Goal: Task Accomplishment & Management: Complete application form

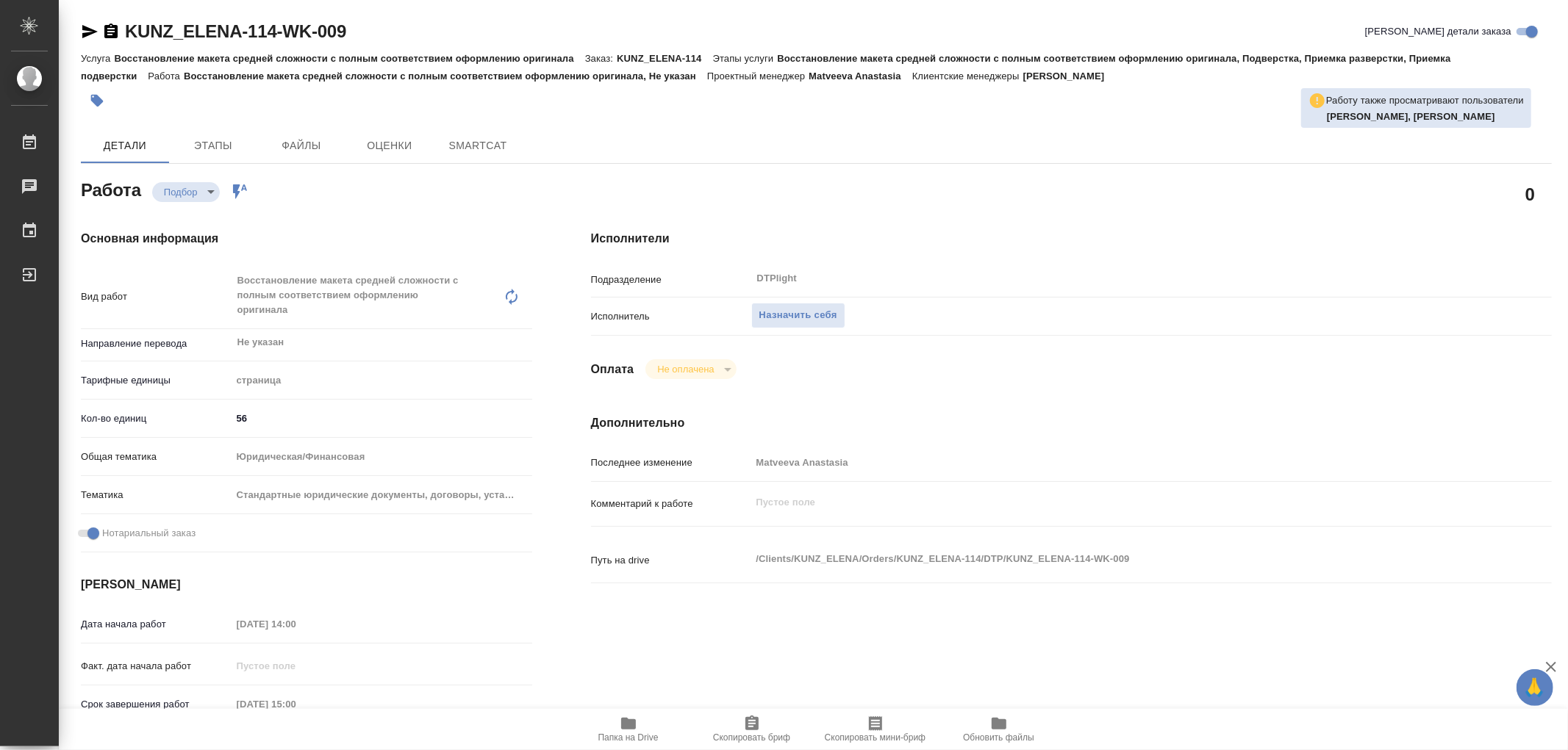
type textarea "x"
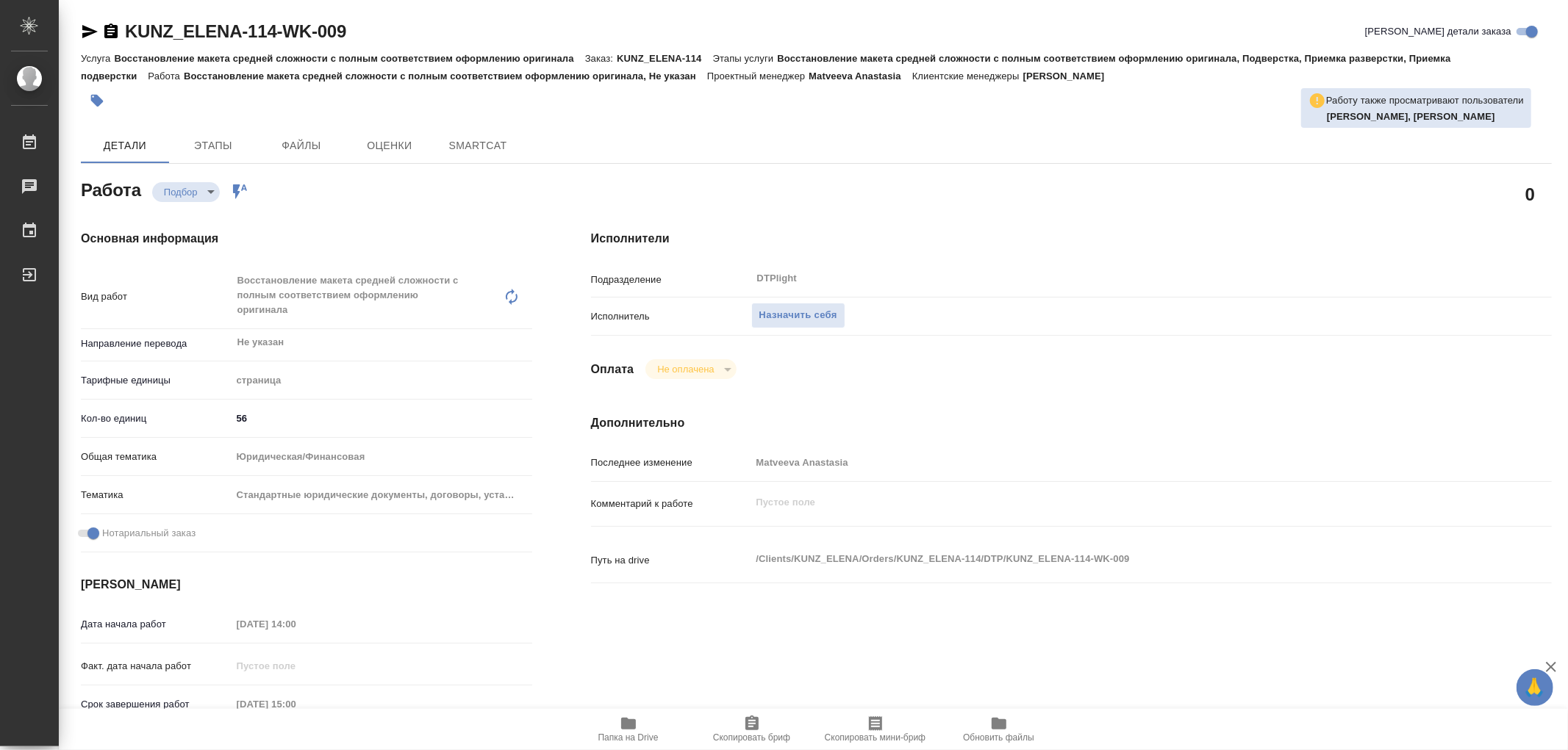
type textarea "x"
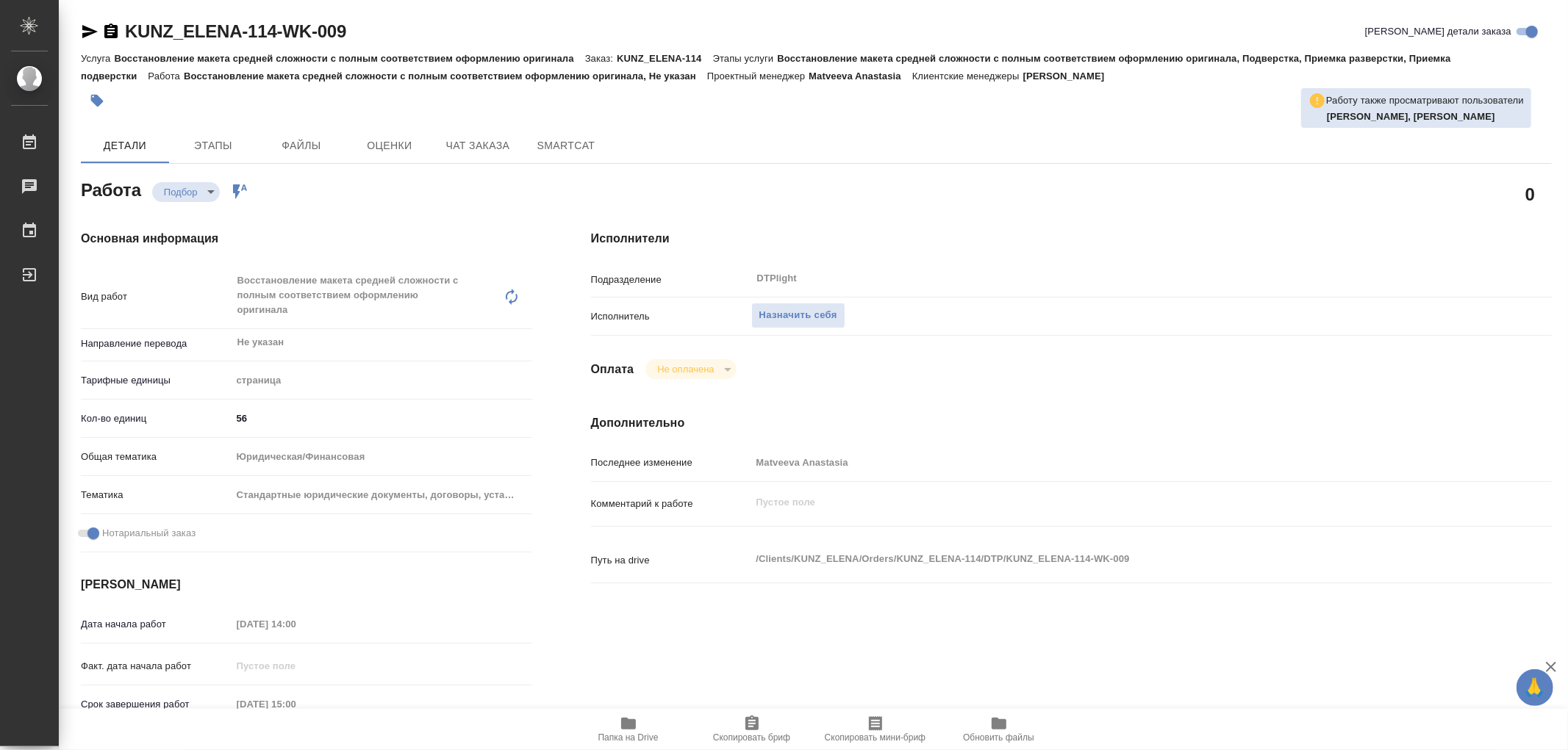
click at [622, 719] on icon "button" at bounding box center [629, 723] width 15 height 11
type textarea "x"
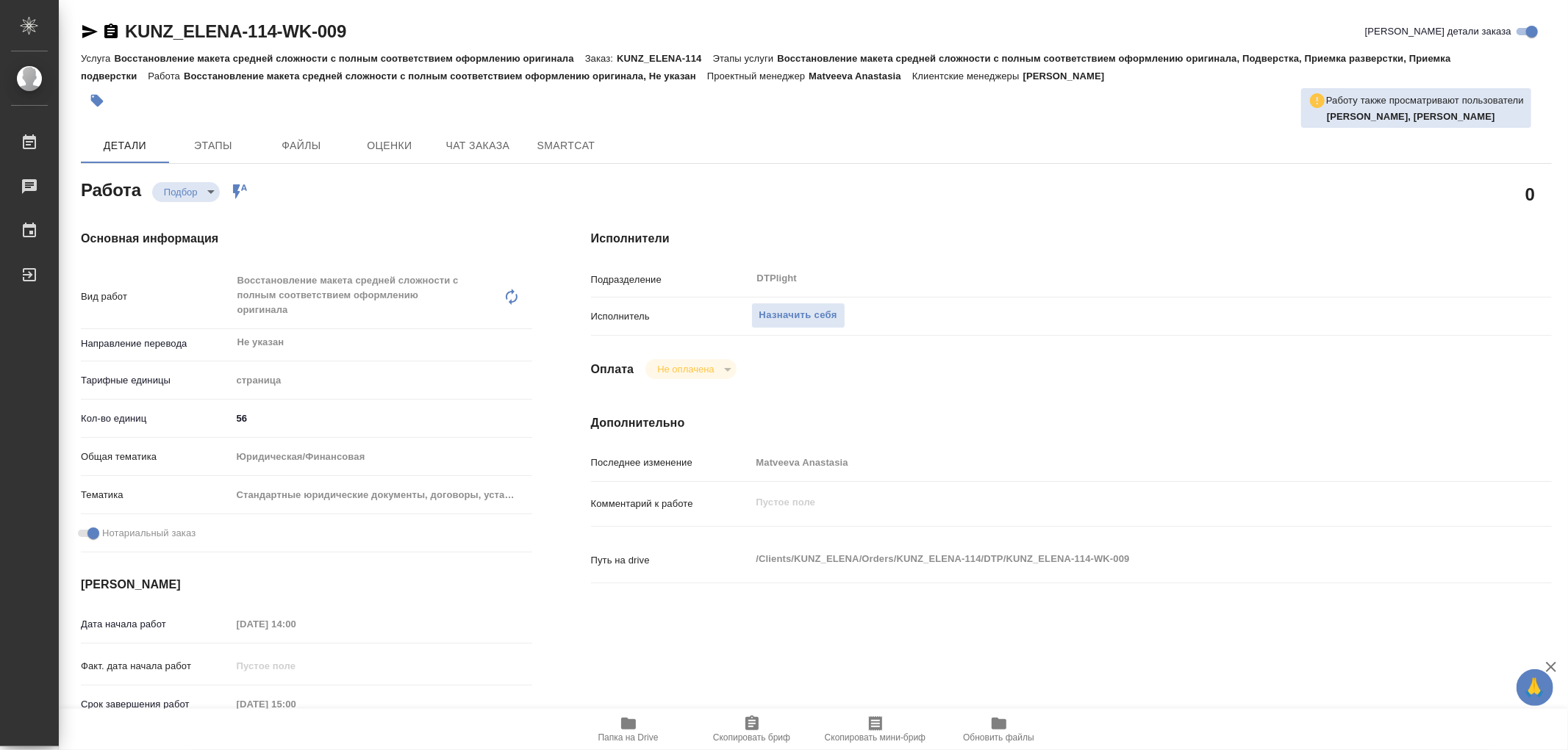
type textarea "x"
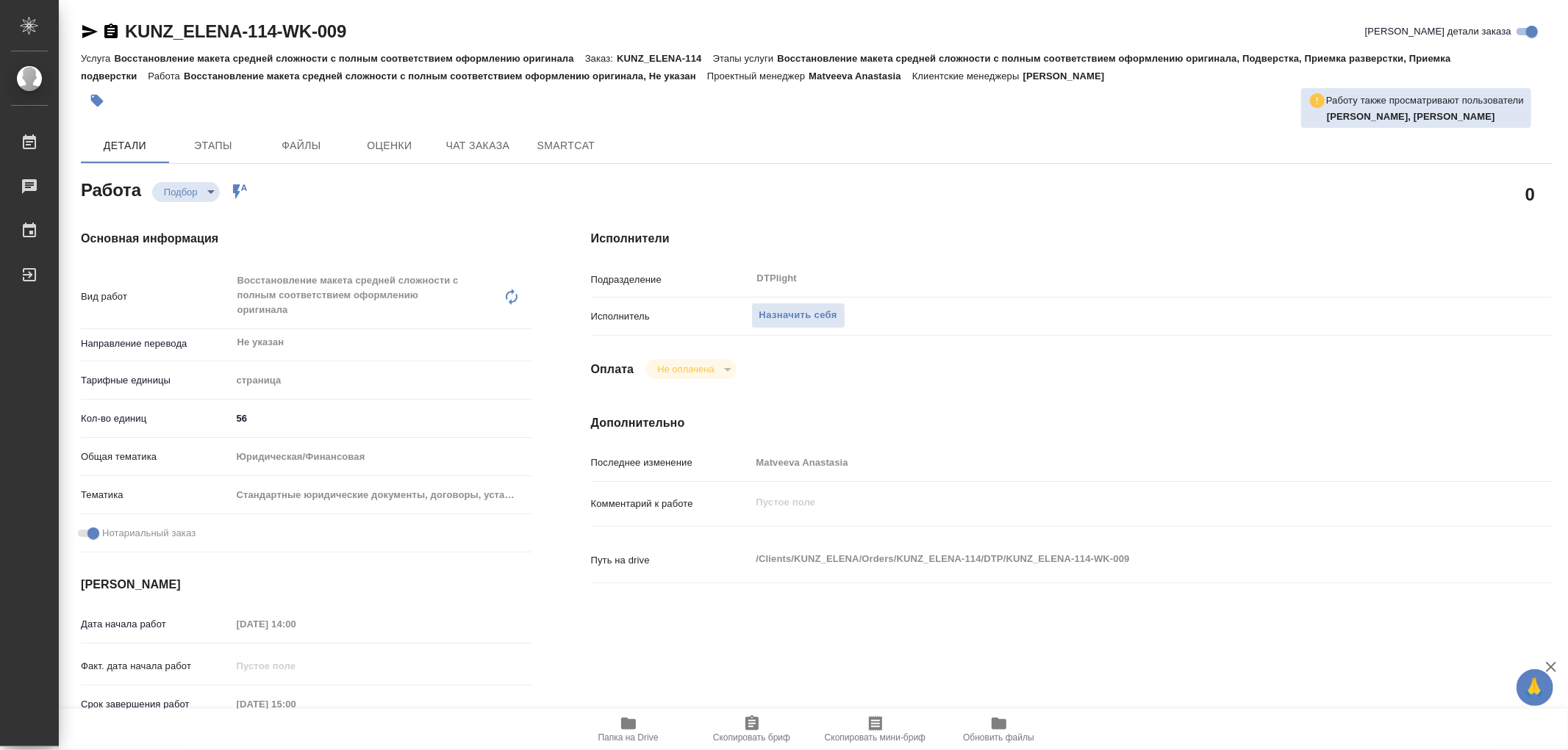
type textarea "x"
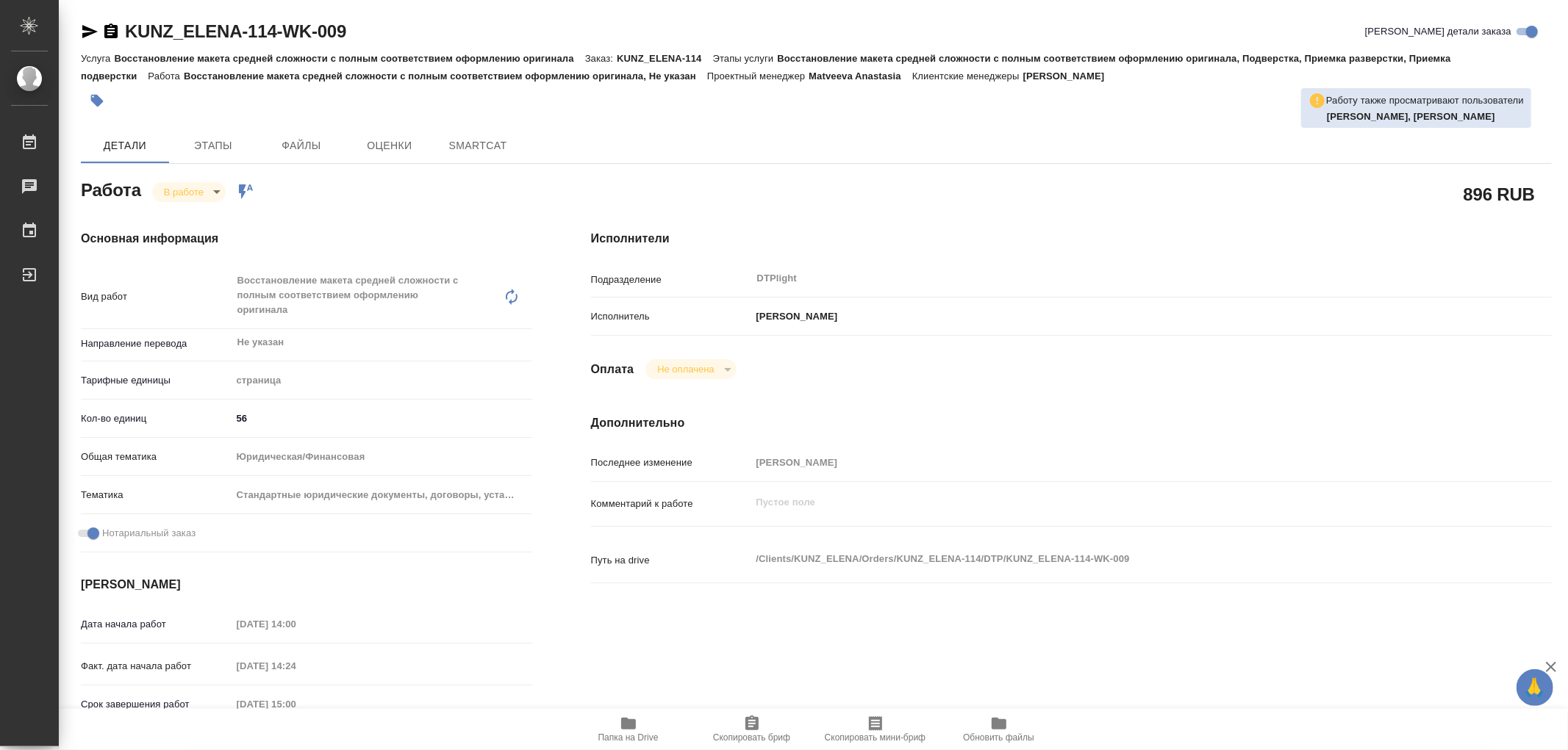
type textarea "x"
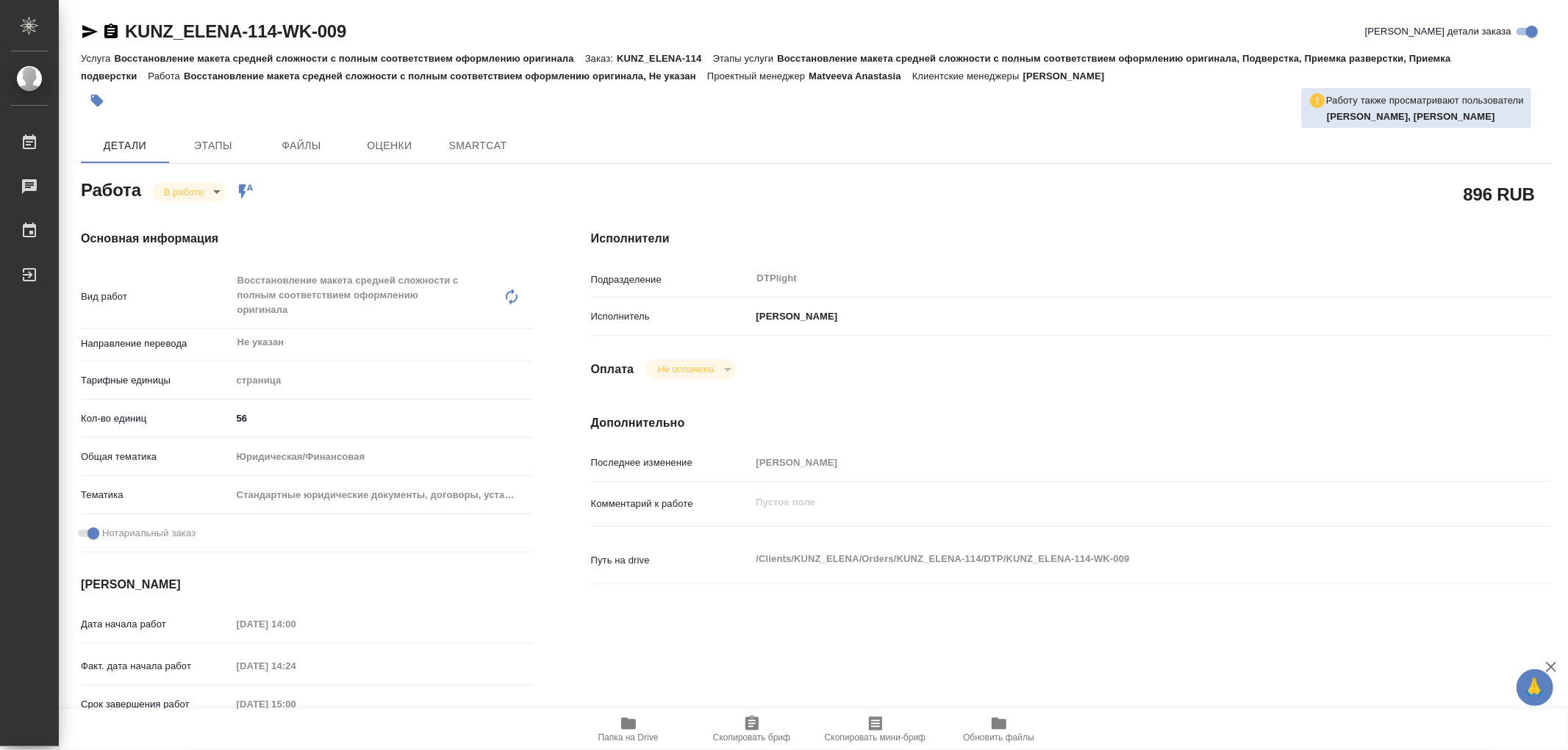
type textarea "x"
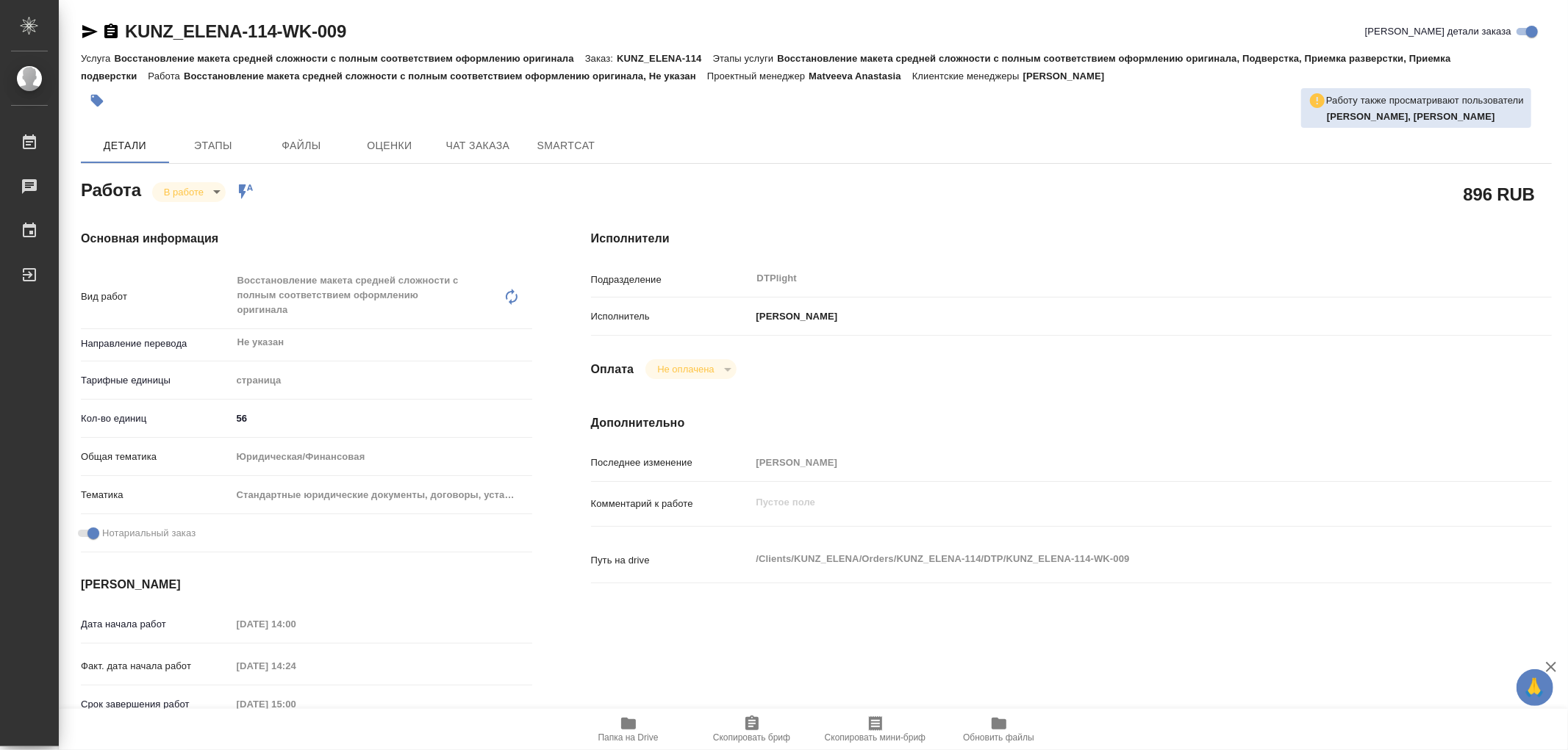
type textarea "x"
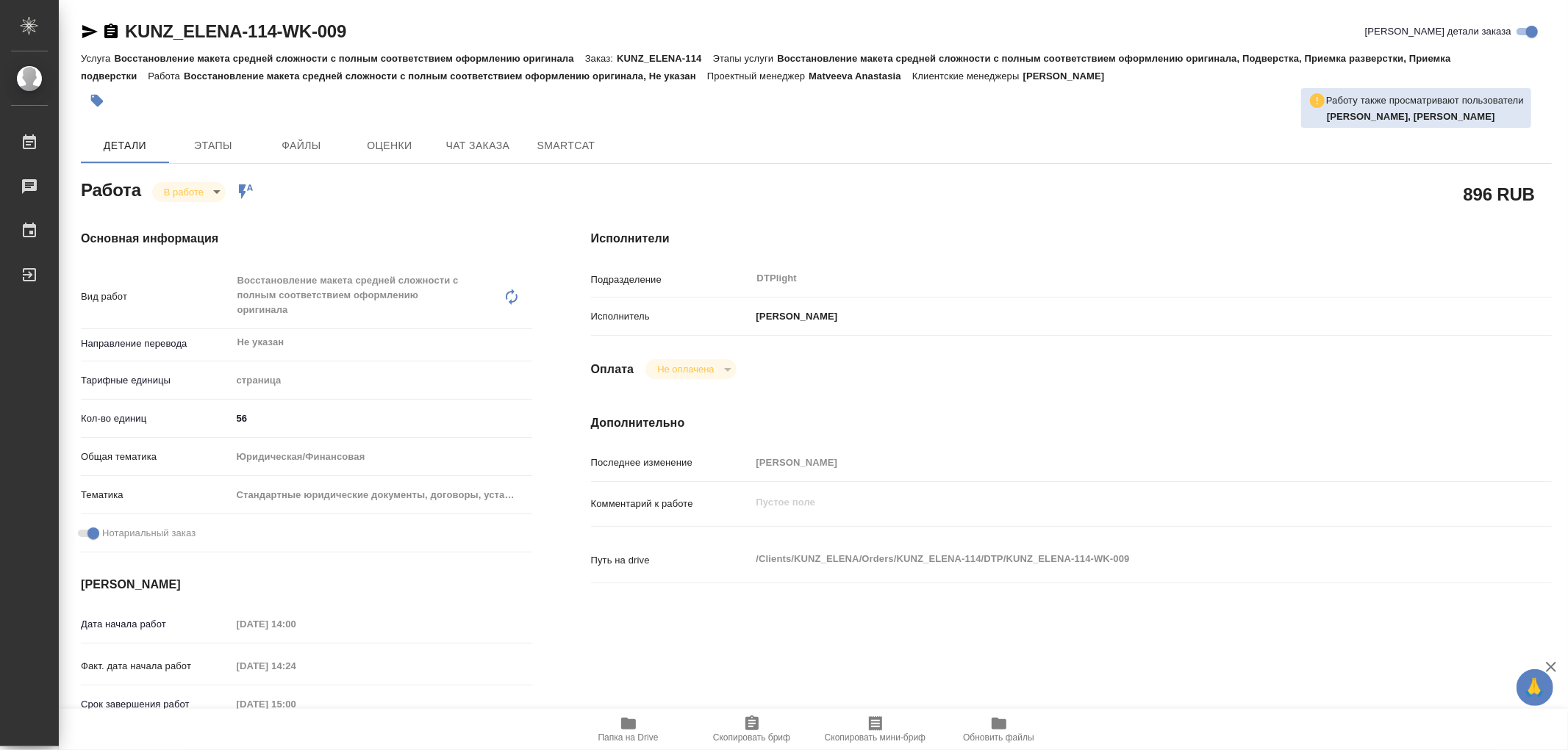
type textarea "x"
